Goal: Answer question/provide support: Share knowledge or assist other users

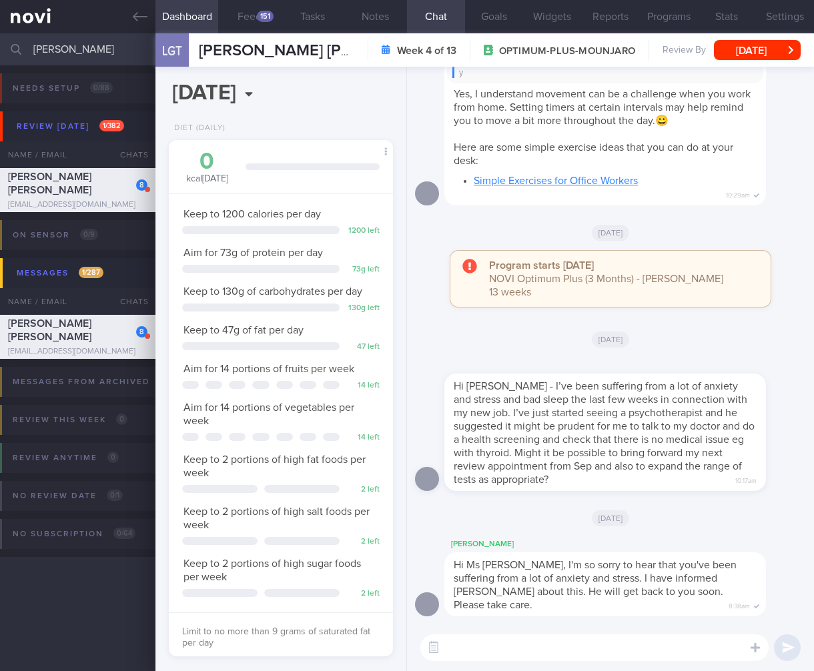
select select "7"
drag, startPoint x: 0, startPoint y: 0, endPoint x: -101, endPoint y: 41, distance: 108.9
click at [0, 41] on html "You are offline! Some functionality will be unavailable Patients New Users Coac…" at bounding box center [407, 335] width 814 height 671
click at [789, 142] on div "Hi Sharon - it’s been a while. Thanks for checking in! Yes my last measurements…" at bounding box center [624, 110] width 361 height 189
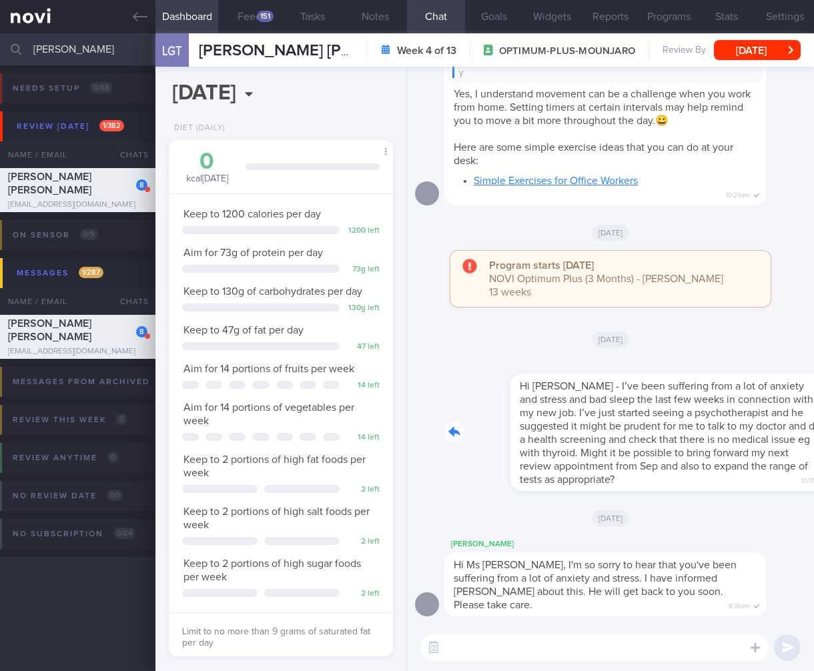
drag, startPoint x: 582, startPoint y: 494, endPoint x: 748, endPoint y: 511, distance: 167.0
click at [752, 499] on div "Hi Dr Todd - I’ve been suffering from a lot of anxiety and stress and bad sleep…" at bounding box center [610, 427] width 391 height 141
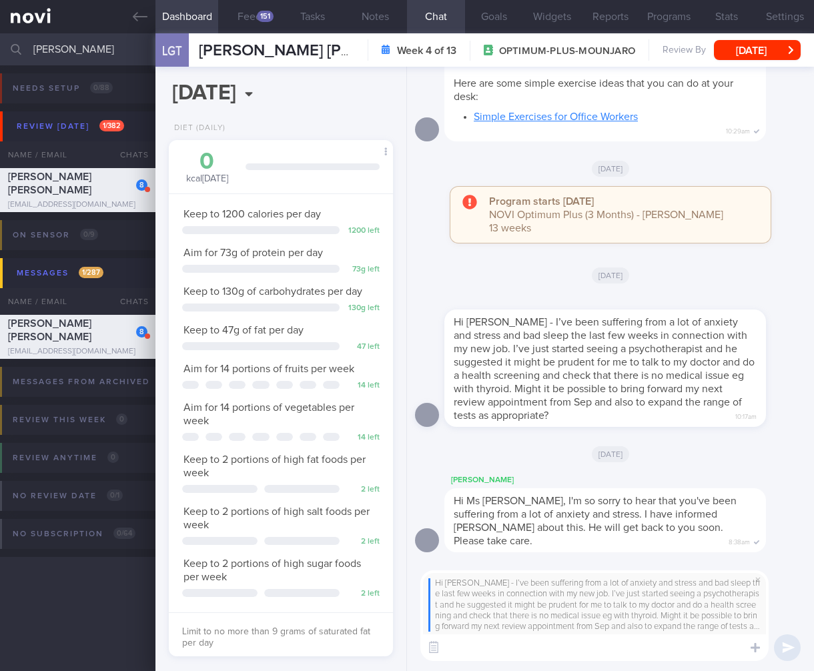
type textarea "G"
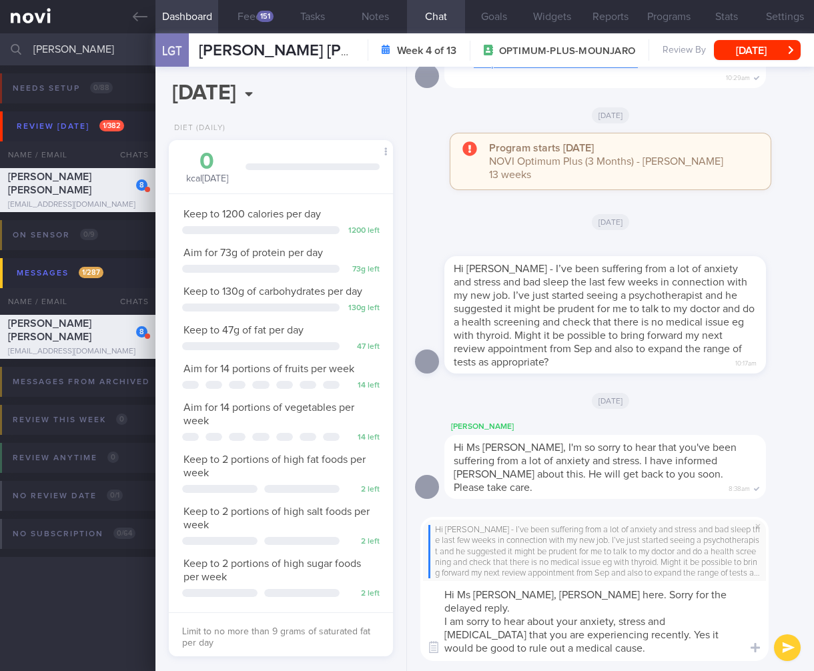
scroll to position [0, 0]
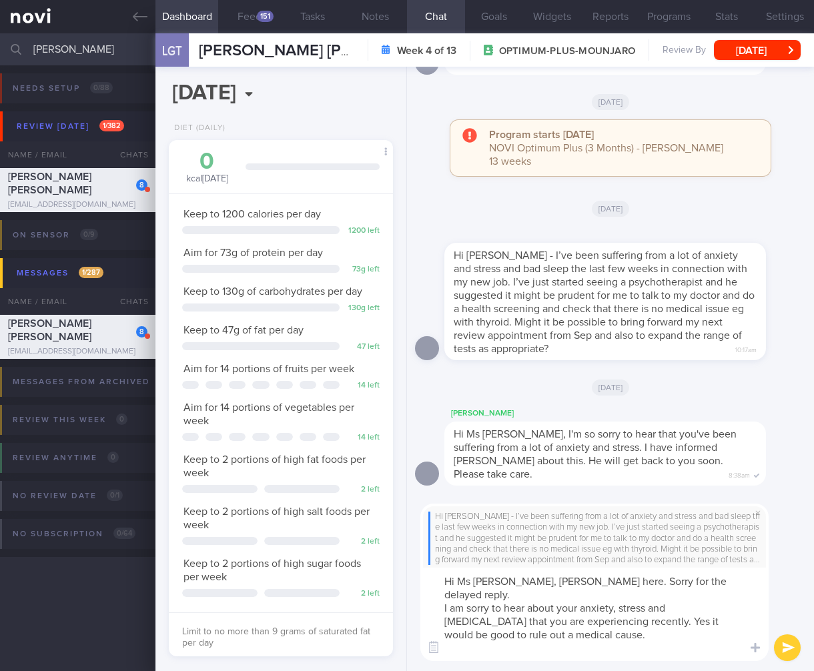
click at [564, 646] on textarea "Hi Ms Lisa, Dr Todd here. Sorry for the delayed reply. I am sorry to hear about…" at bounding box center [594, 614] width 348 height 93
click at [683, 634] on textarea "Hi Ms Lisa, Dr Todd here. Sorry for the delayed reply. I am sorry to hear about…" at bounding box center [594, 614] width 348 height 93
drag, startPoint x: 675, startPoint y: 641, endPoint x: 527, endPoint y: 647, distance: 148.2
click at [504, 653] on textarea "Hi Ms Lisa, Dr Todd here. Sorry for the delayed reply. I am sorry to hear about…" at bounding box center [594, 614] width 348 height 93
click at [609, 643] on textarea "Hi Ms Lisa, Dr Todd here. Sorry for the delayed reply. I am sorry to hear about…" at bounding box center [594, 614] width 348 height 93
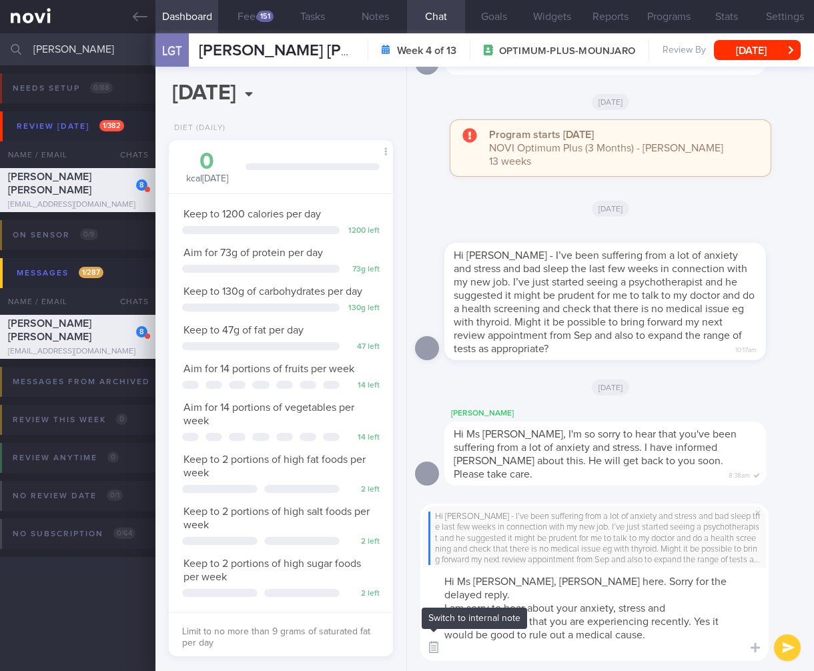
drag, startPoint x: 614, startPoint y: 648, endPoint x: 427, endPoint y: 645, distance: 186.8
click at [426, 645] on div "Chat Templates Admin CGM Weight Nutrition Physical Activity Infographics Articl…" at bounding box center [610, 582] width 407 height 177
click at [428, 646] on button "button" at bounding box center [434, 648] width 24 height 24
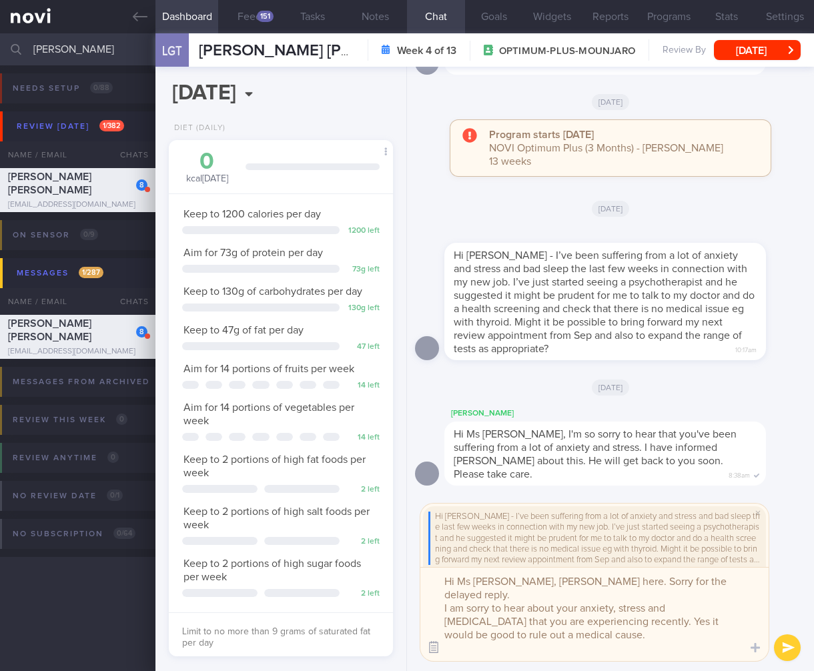
click at [429, 644] on button "button" at bounding box center [434, 648] width 24 height 24
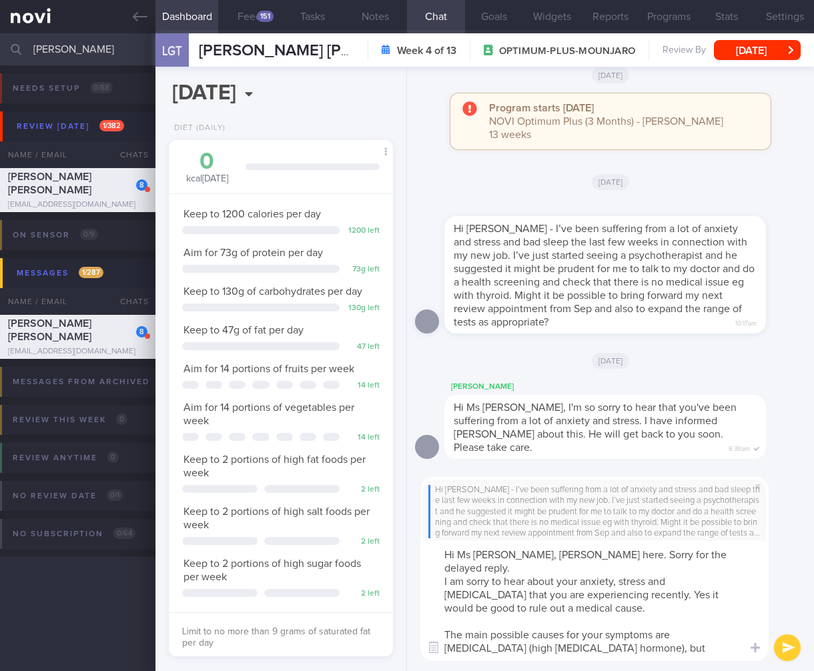
click at [701, 638] on textarea "Hi Ms Lisa, Dr Todd here. Sorry for the delayed reply. I am sorry to hear about…" at bounding box center [594, 601] width 348 height 120
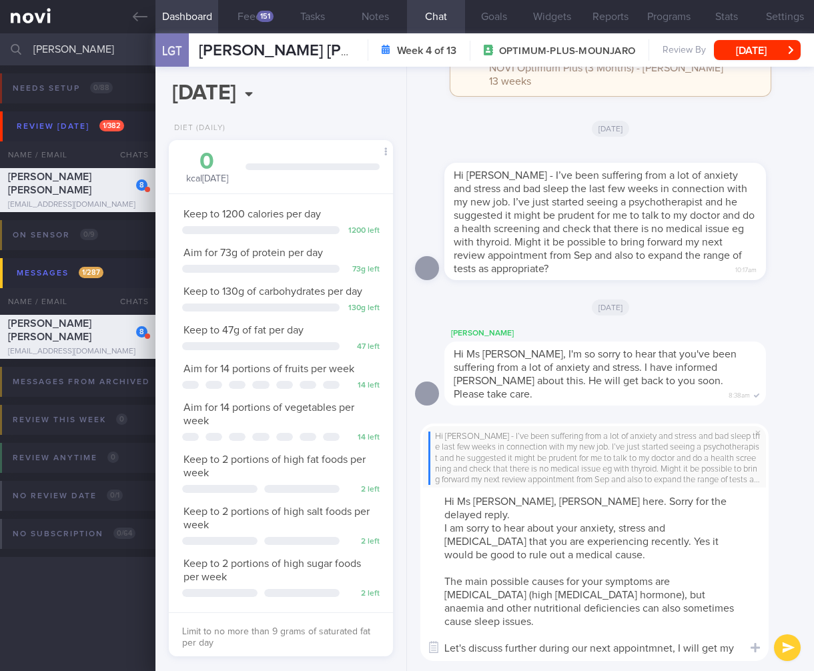
click at [573, 646] on textarea "Hi Ms Lisa, Dr Todd here. Sorry for the delayed reply. I am sorry to hear about…" at bounding box center [594, 574] width 348 height 173
type textarea "Hi Ms Lisa, Dr Todd here. Sorry for the delayed reply. I am sorry to hear about…"
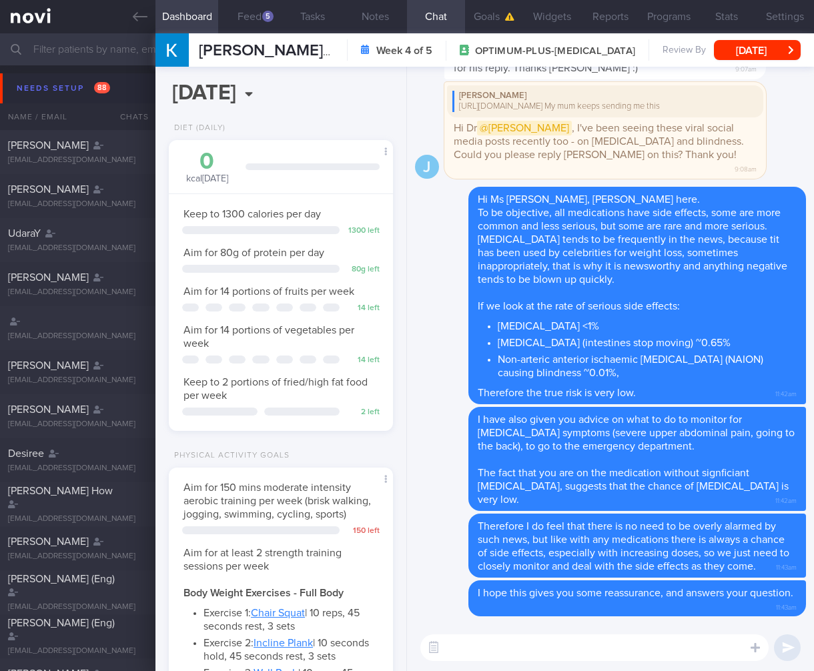
select select "6"
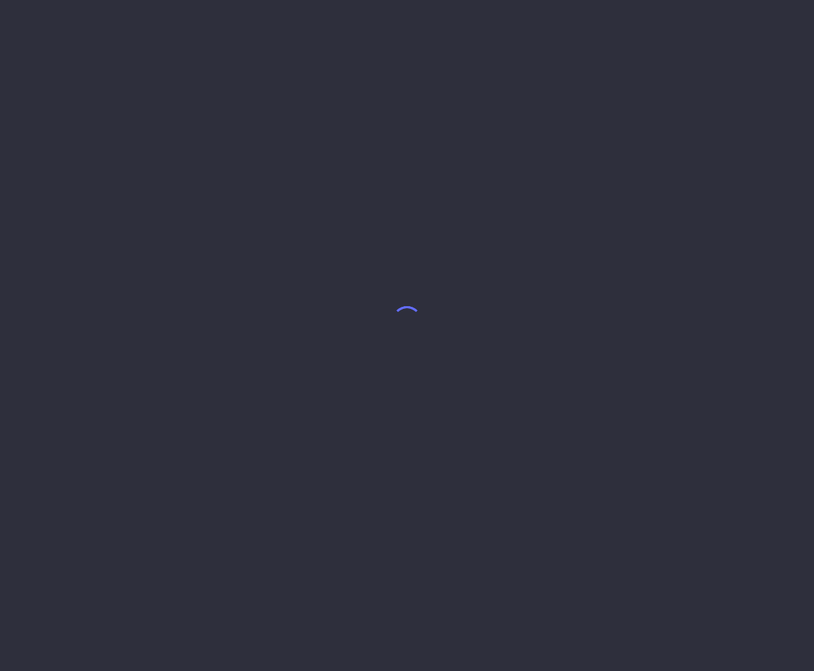
select select "7"
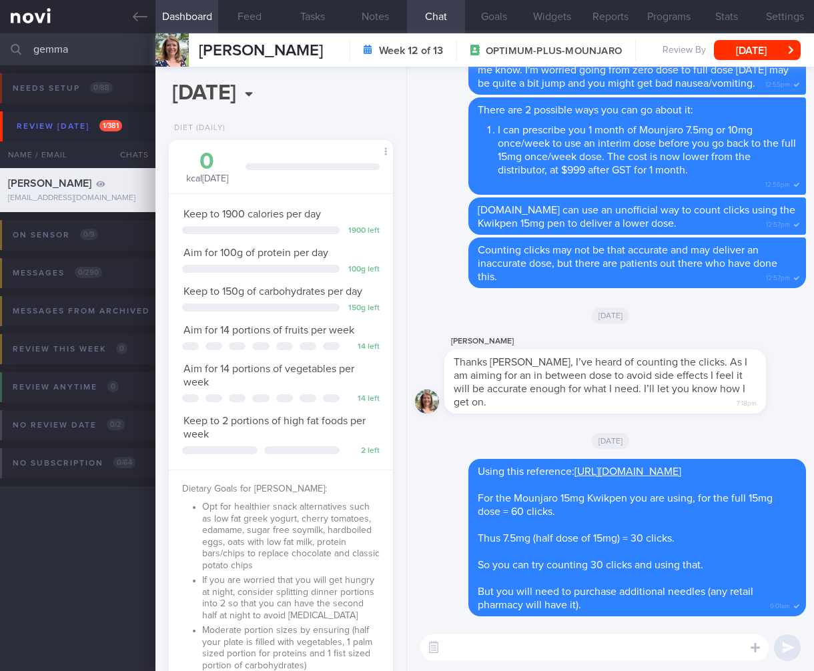
select select "5"
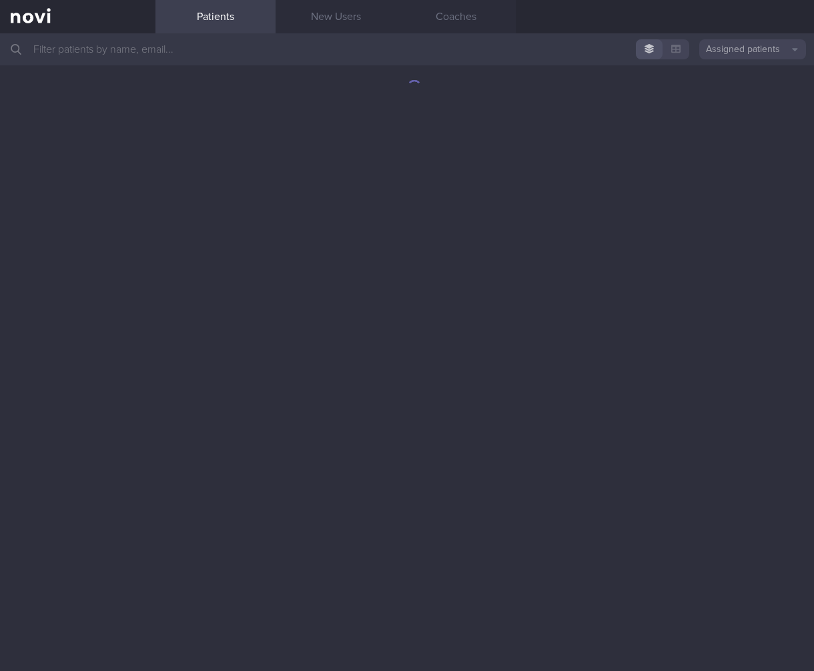
click at [209, 59] on input "text" at bounding box center [407, 49] width 814 height 32
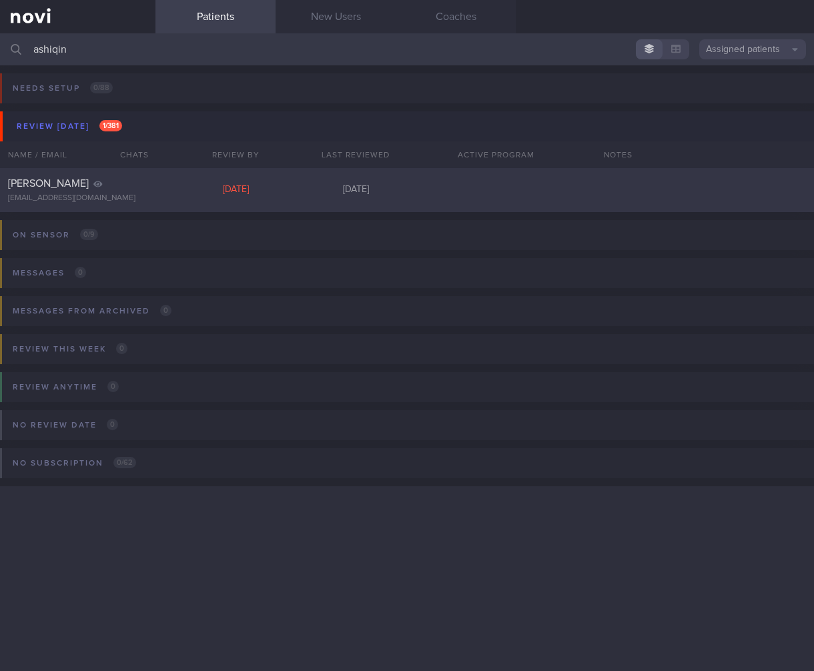
type input "ashiqin"
click at [219, 177] on div "NURUL ASHIQIN BINTE MOHAMAD YAKOB shiqinyakob@gmail.com Mon, 26 May 3 months ago" at bounding box center [407, 190] width 814 height 44
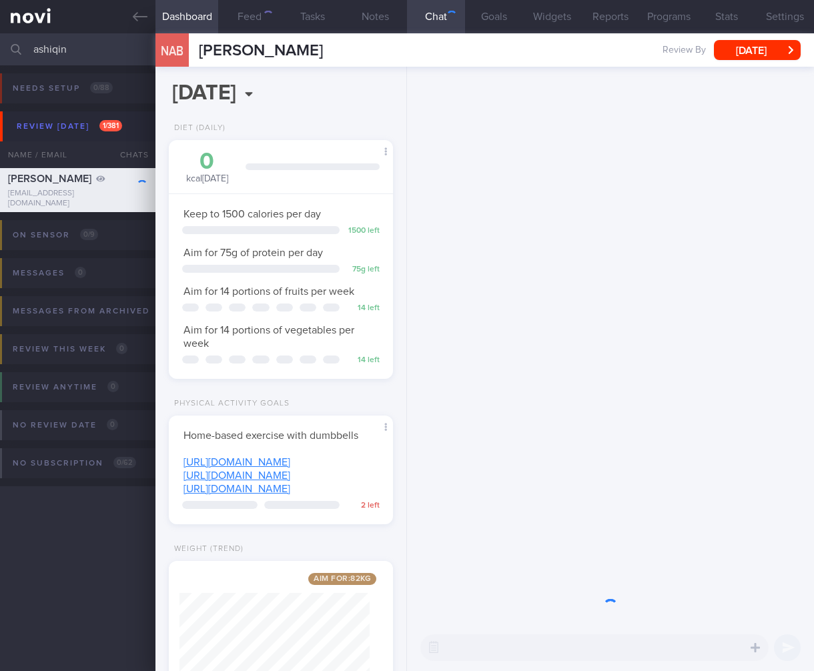
scroll to position [114, 190]
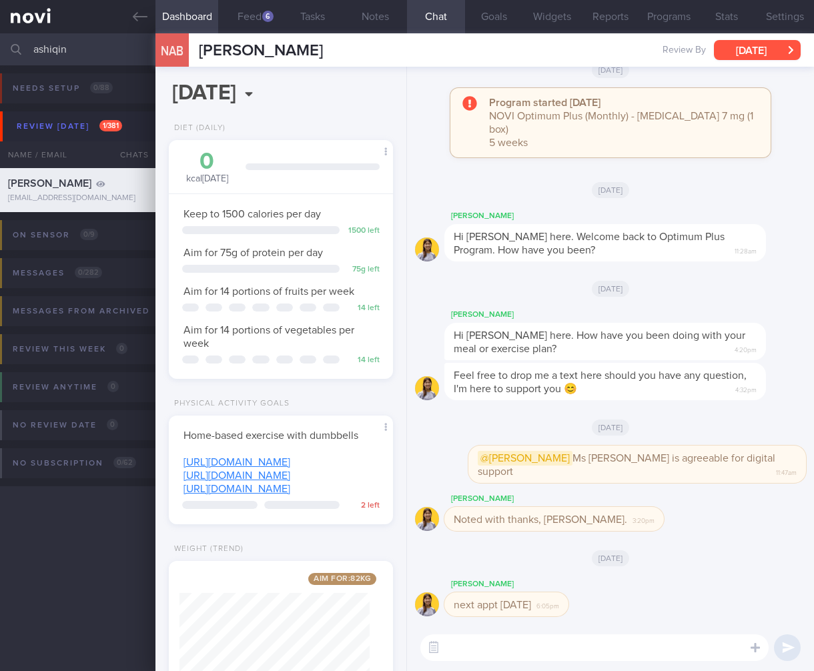
click at [728, 55] on button "Mon, 26 May" at bounding box center [757, 50] width 87 height 20
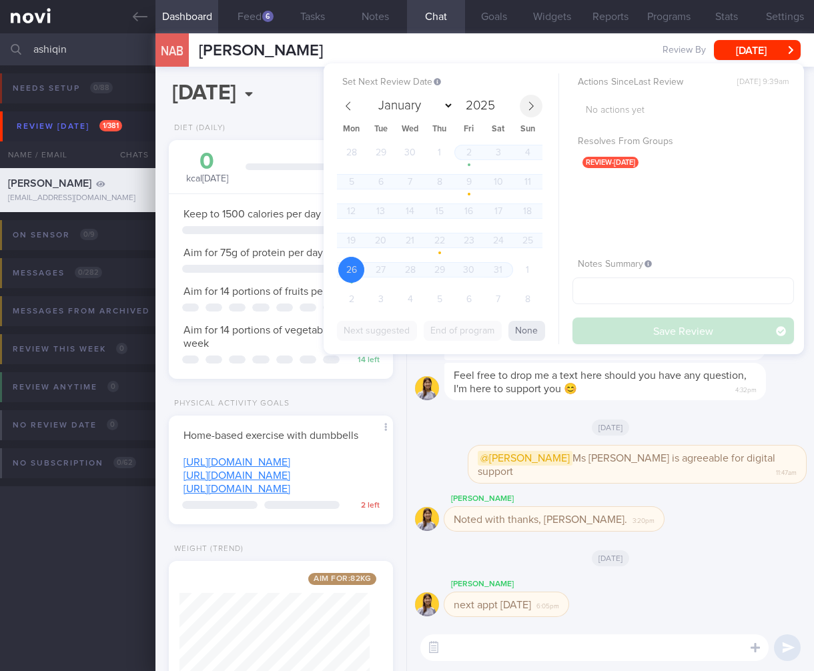
click at [531, 108] on icon at bounding box center [530, 105] width 9 height 9
click at [531, 107] on icon at bounding box center [530, 105] width 9 height 9
select select "7"
click at [342, 271] on span "25" at bounding box center [351, 270] width 26 height 26
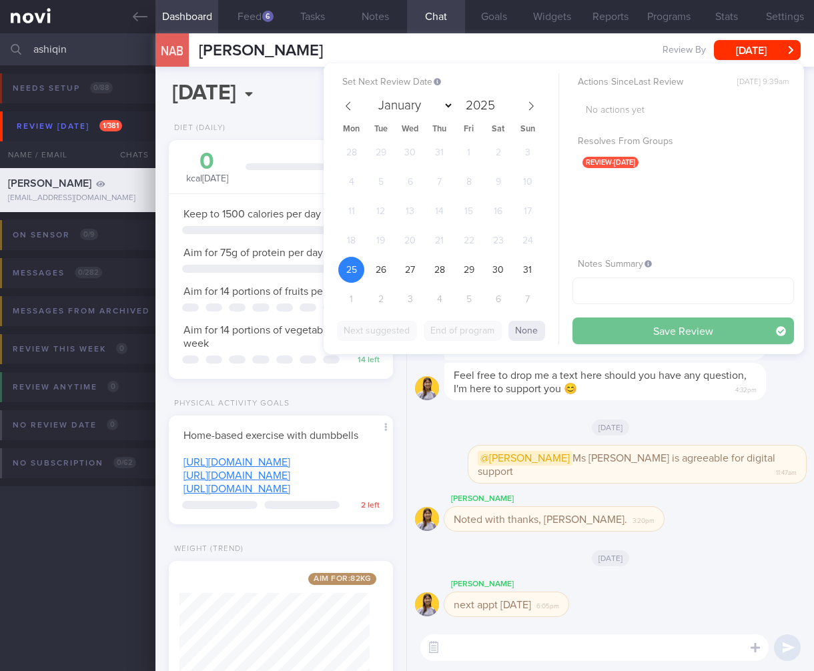
click at [646, 321] on button "Save Review" at bounding box center [682, 330] width 221 height 27
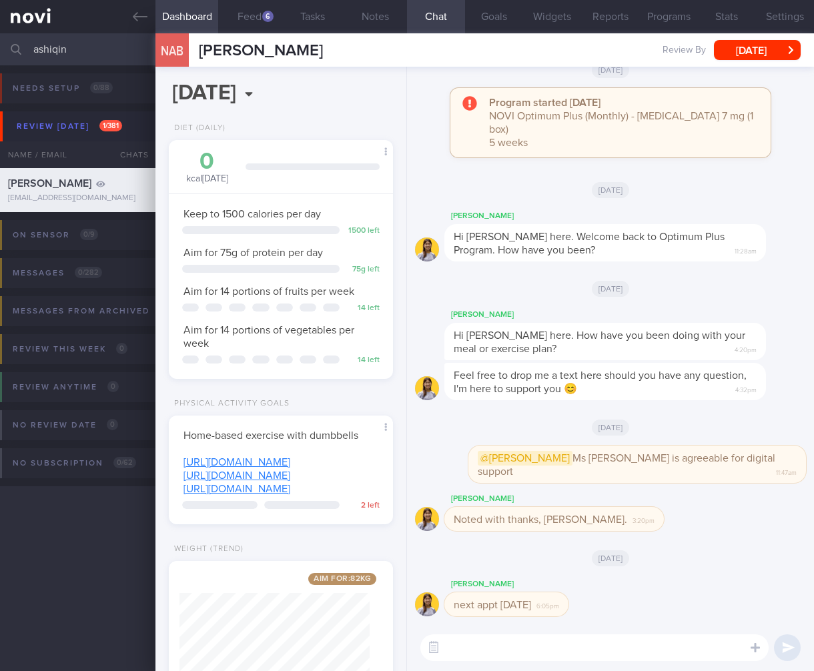
drag, startPoint x: 87, startPoint y: 48, endPoint x: -81, endPoint y: 42, distance: 168.8
click at [0, 42] on html "You are offline! Some functionality will be unavailable Patients New Users Coac…" at bounding box center [407, 335] width 814 height 671
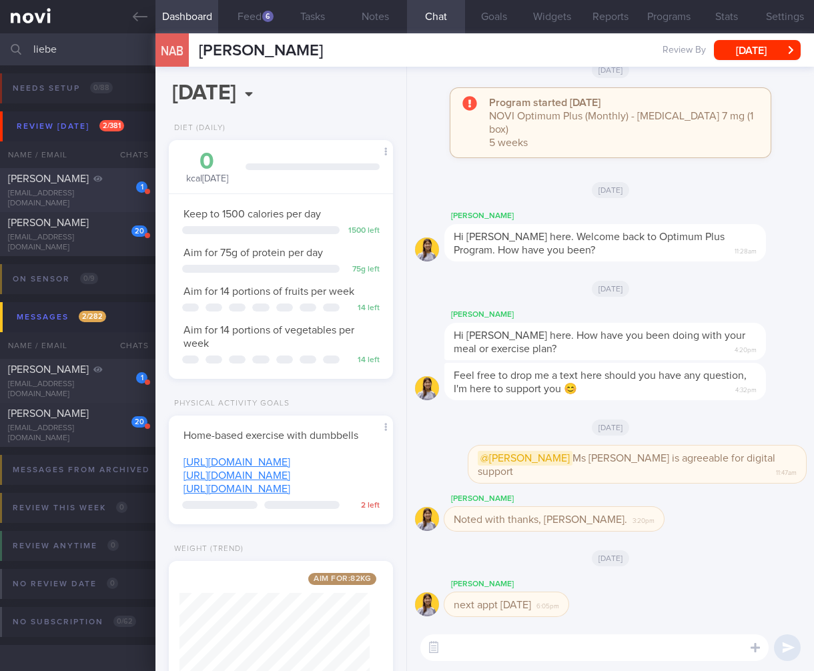
type input "liebe"
click at [34, 184] on span "[PERSON_NAME]" at bounding box center [48, 178] width 81 height 11
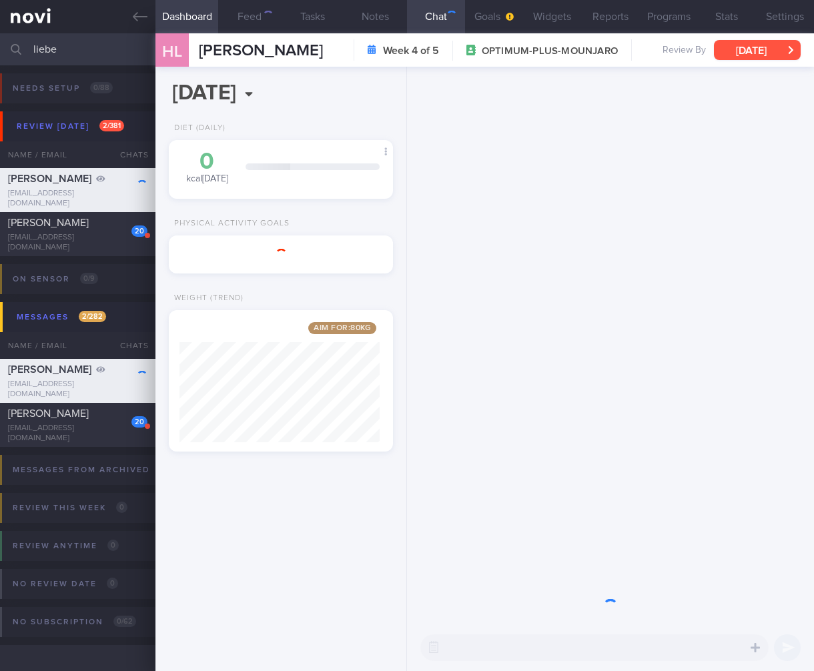
scroll to position [119, 200]
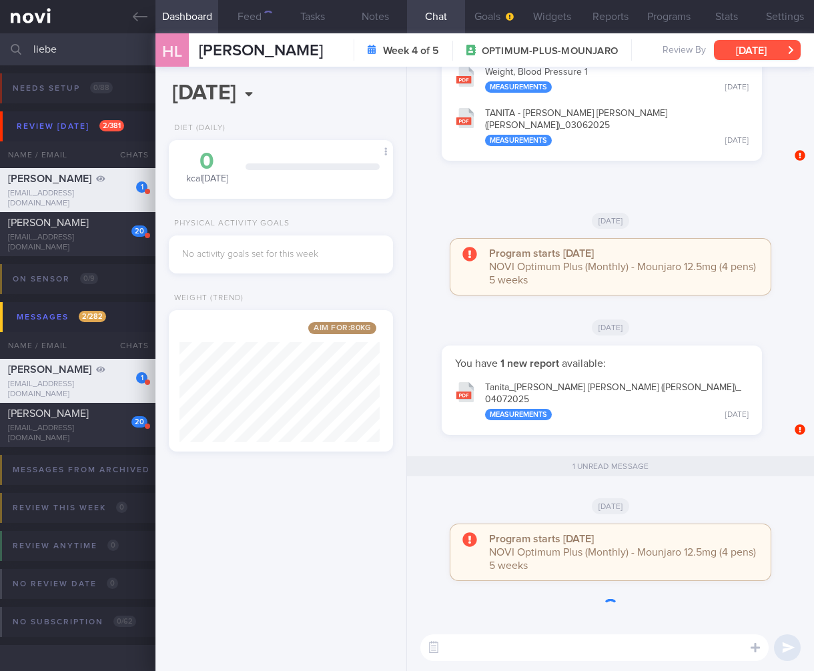
click at [750, 53] on button "[DATE]" at bounding box center [757, 50] width 87 height 20
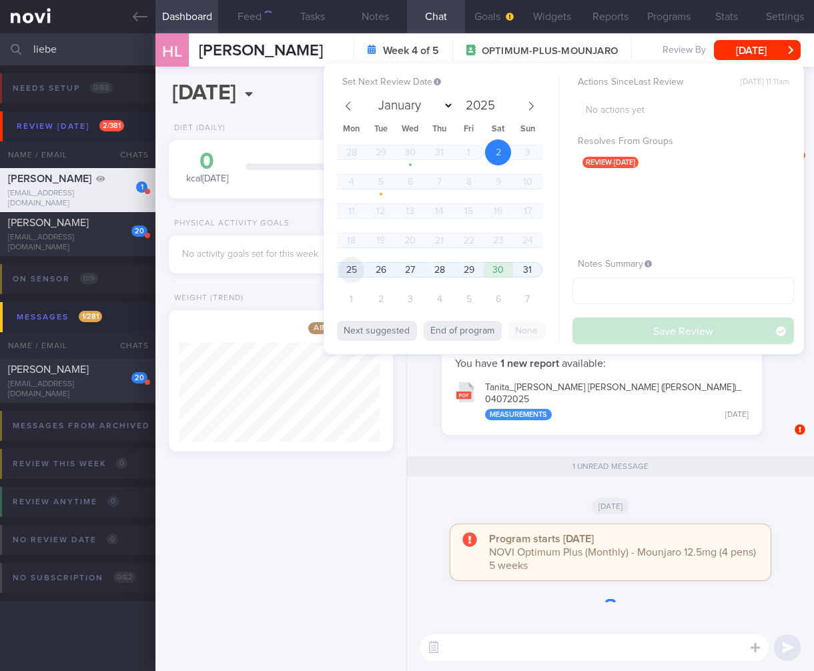
click at [354, 272] on span "25" at bounding box center [351, 270] width 26 height 26
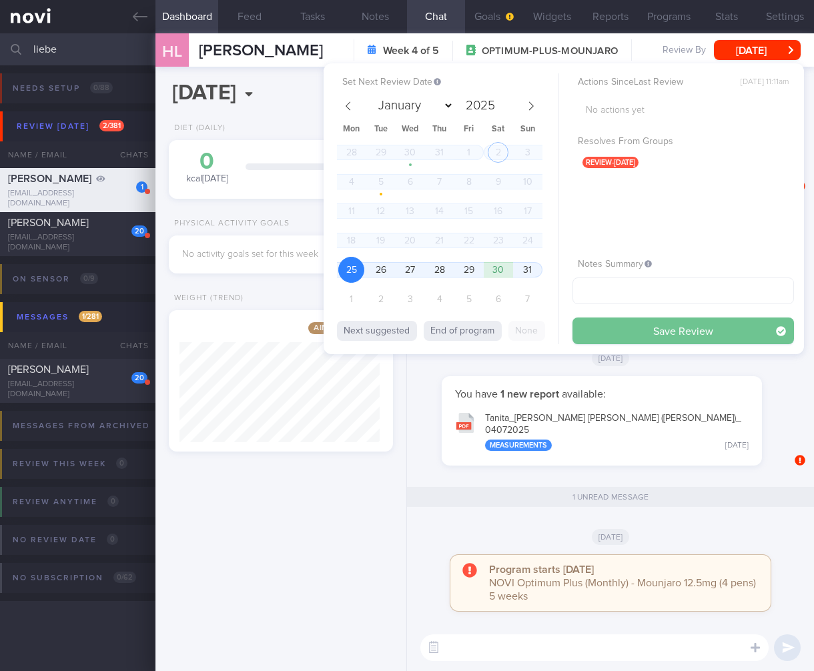
click at [732, 341] on button "Save Review" at bounding box center [682, 330] width 221 height 27
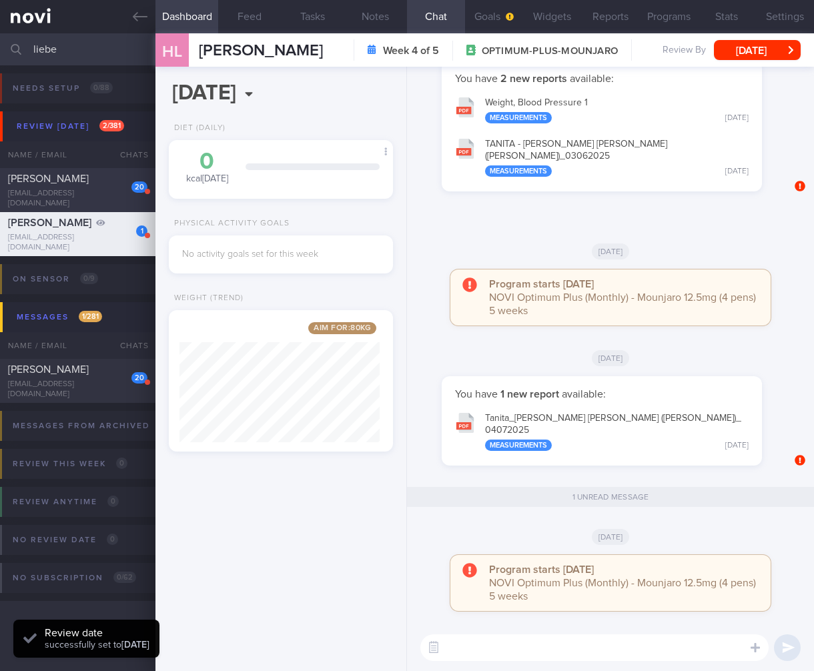
click at [115, 198] on div "20 Etienne Weizhe Liebenberg etienneliebenbergwz@gmail.com" at bounding box center [77, 190] width 155 height 37
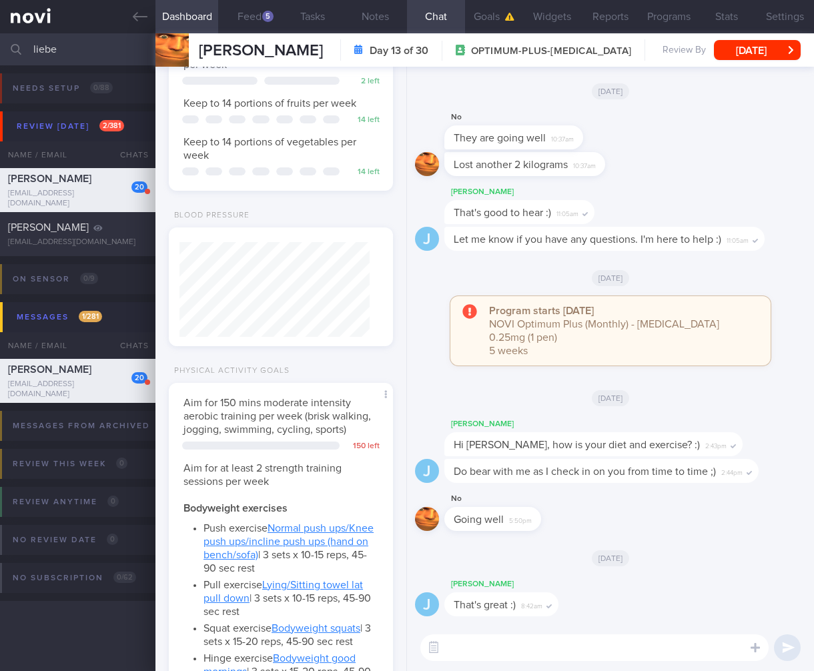
scroll to position [490, 0]
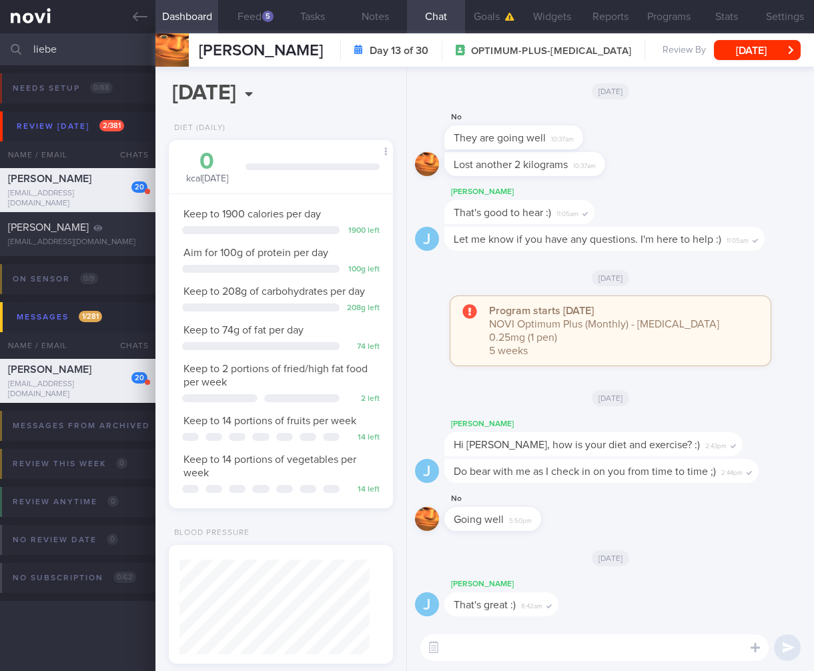
select select "7"
click at [0, 43] on html "You are offline! Some functionality will be unavailable Patients New Users Coac…" at bounding box center [407, 335] width 814 height 671
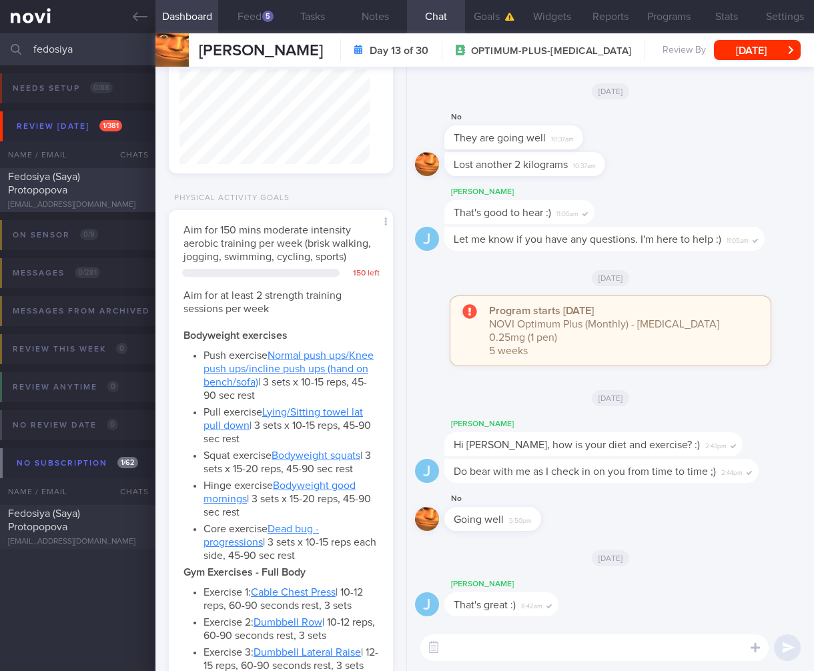
type input "fedosiya"
click at [98, 174] on div "Fedosiya (Saya) Protopopova" at bounding box center [76, 183] width 136 height 27
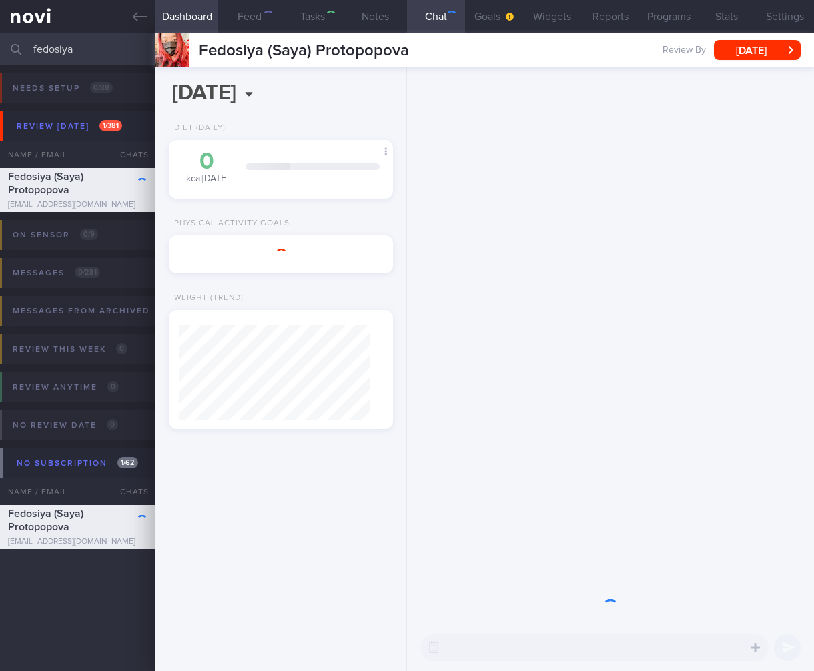
select select "6"
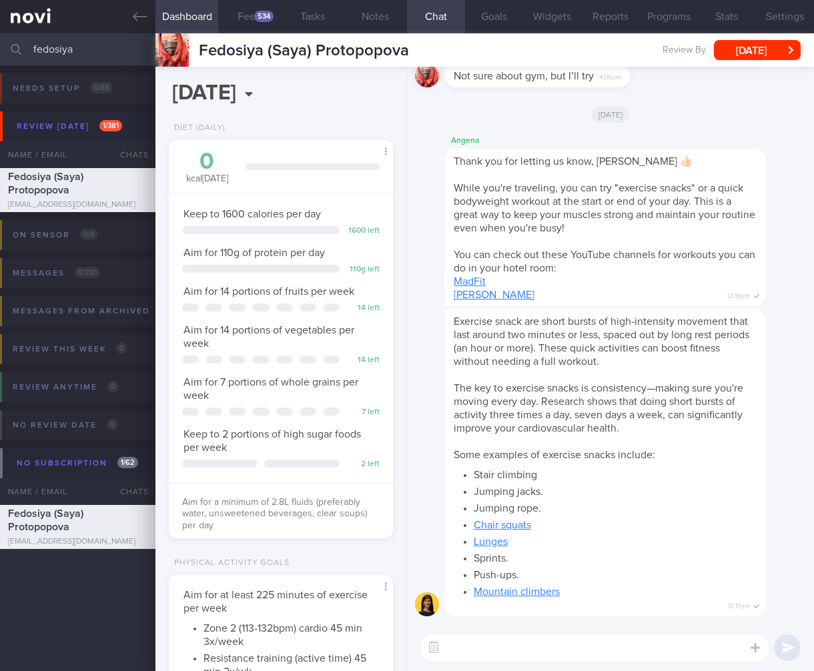
scroll to position [114, 190]
drag, startPoint x: 83, startPoint y: 52, endPoint x: -96, endPoint y: 39, distance: 179.2
click at [0, 39] on html "You are offline! Some functionality will be unavailable Patients New Users Coac…" at bounding box center [407, 335] width 814 height 671
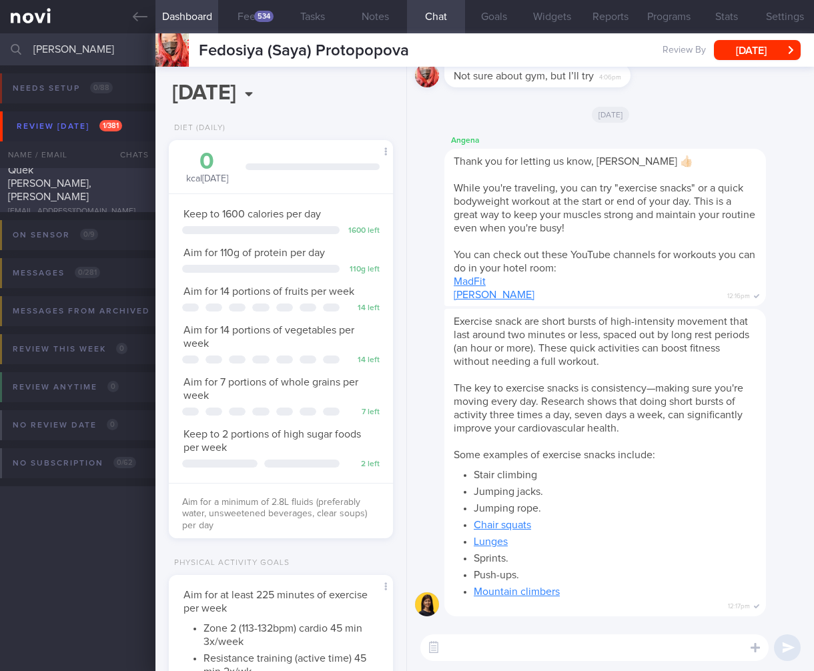
type input "[PERSON_NAME]"
click at [26, 207] on div "[EMAIL_ADDRESS][DOMAIN_NAME]" at bounding box center [77, 212] width 139 height 10
select select "7"
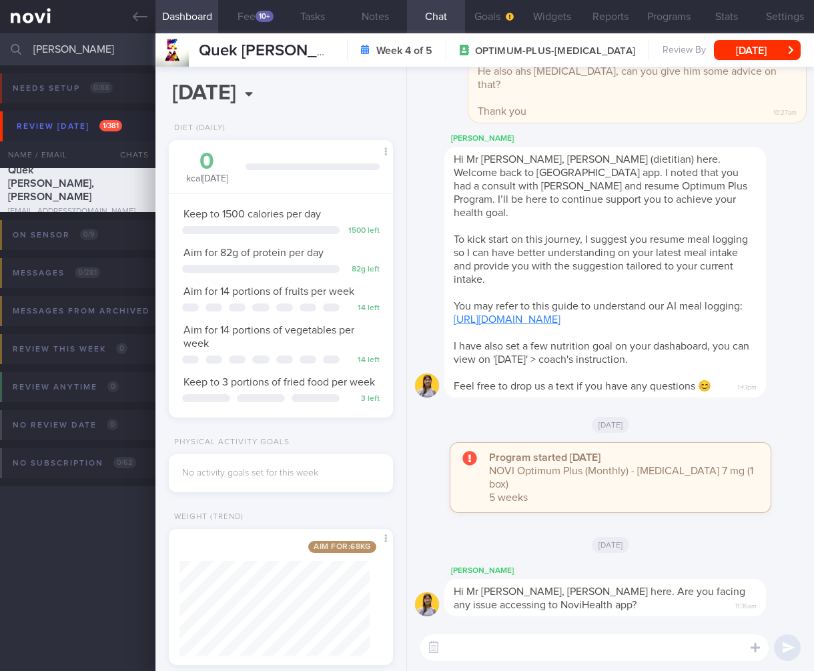
scroll to position [114, 190]
click at [256, 22] on button "Feed 10+" at bounding box center [249, 16] width 63 height 33
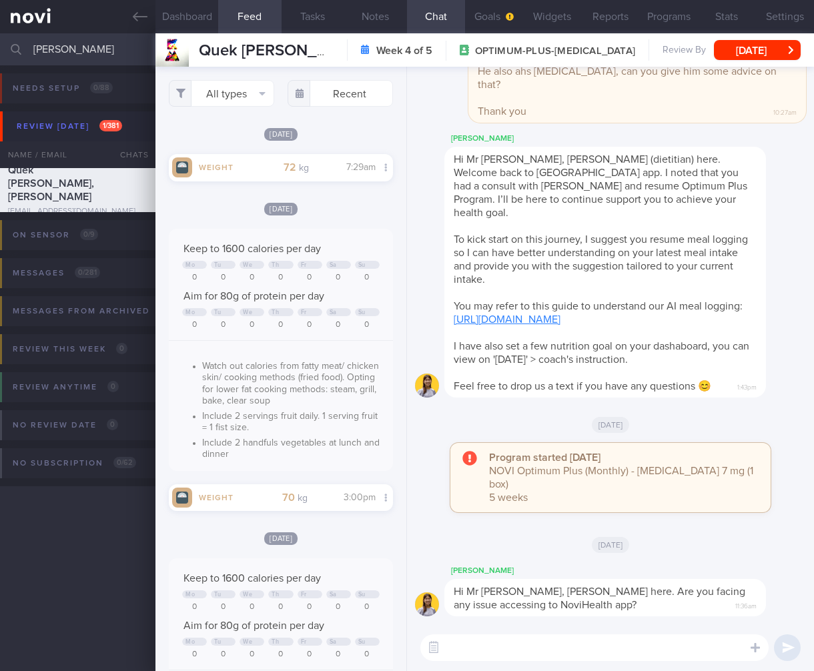
scroll to position [114, 190]
click at [212, 25] on button "Dashboard" at bounding box center [186, 16] width 63 height 33
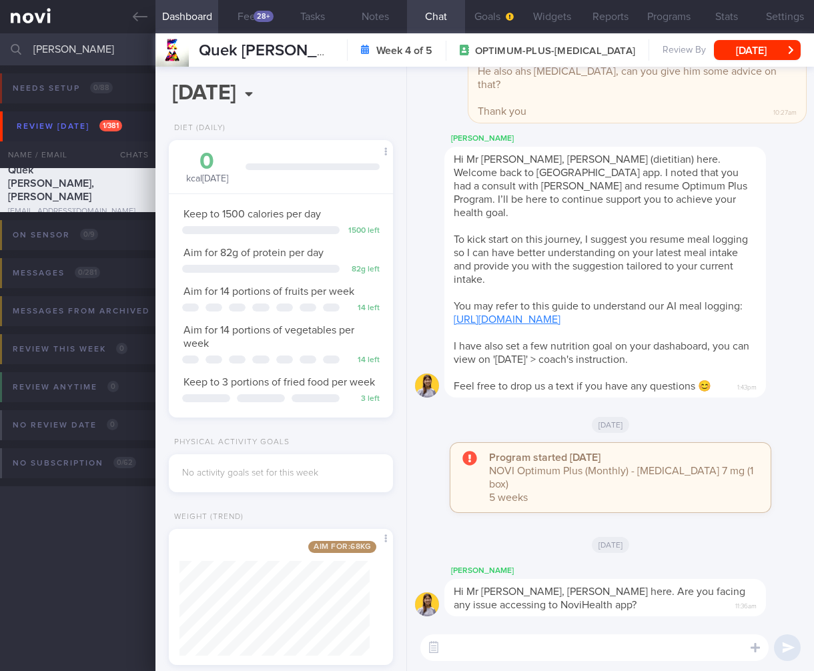
drag, startPoint x: 62, startPoint y: 45, endPoint x: -83, endPoint y: 29, distance: 145.7
click at [0, 29] on html "You are offline! Some functionality will be unavailable Patients New Users Coac…" at bounding box center [407, 335] width 814 height 671
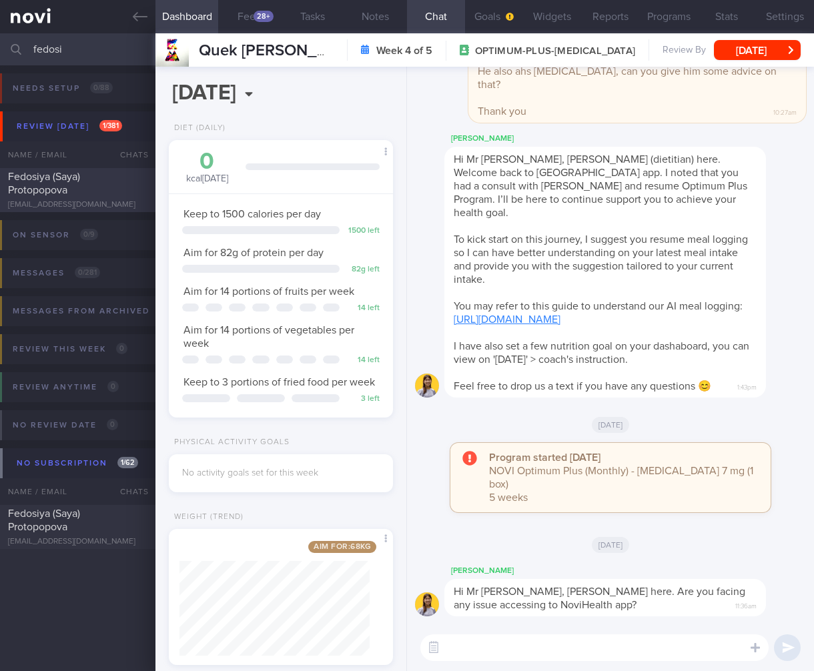
type input "fedosi"
click at [78, 187] on div "Fedosiya (Saya) Protopopova" at bounding box center [76, 183] width 136 height 27
select select "6"
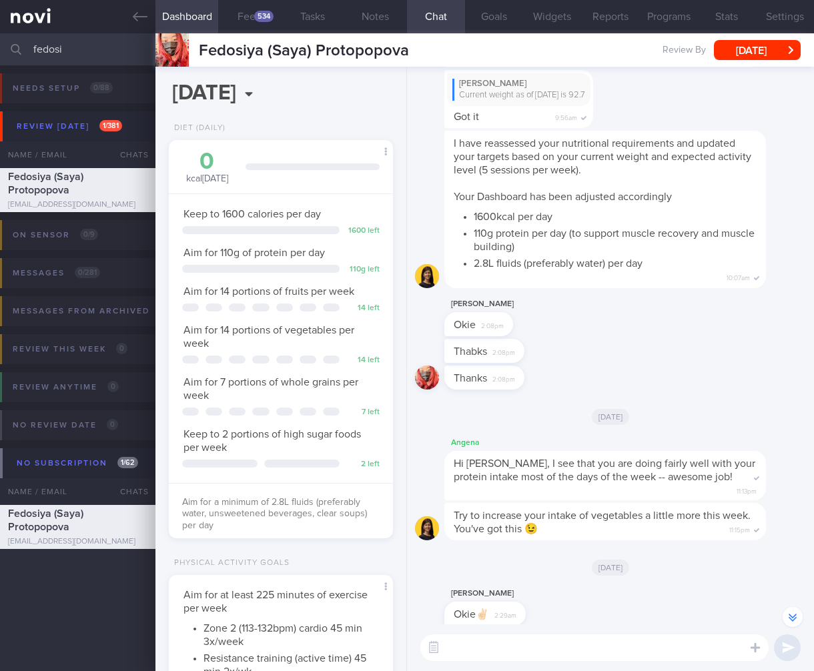
scroll to position [-2232, 0]
